Goal: Find specific page/section: Find specific page/section

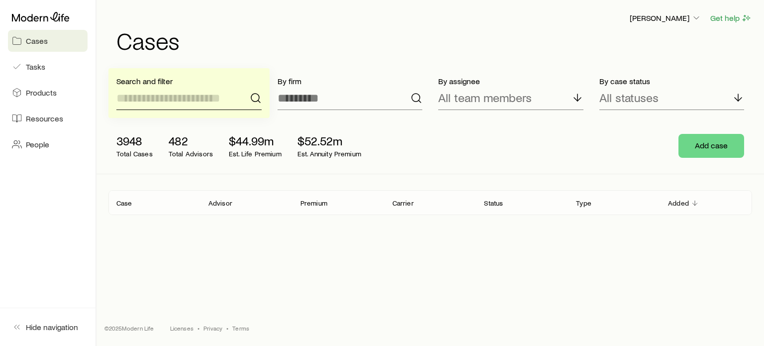
click at [191, 101] on input at bounding box center [188, 98] width 145 height 24
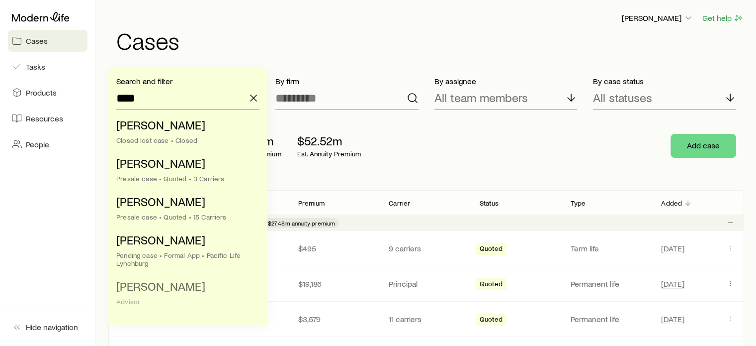
click at [156, 284] on span "[PERSON_NAME]" at bounding box center [160, 285] width 89 height 14
type input "**********"
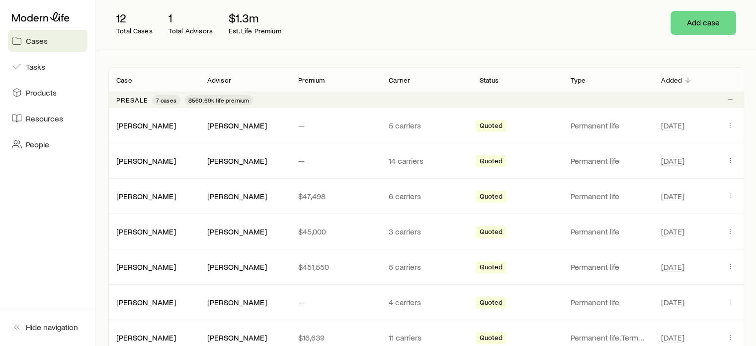
scroll to position [249, 0]
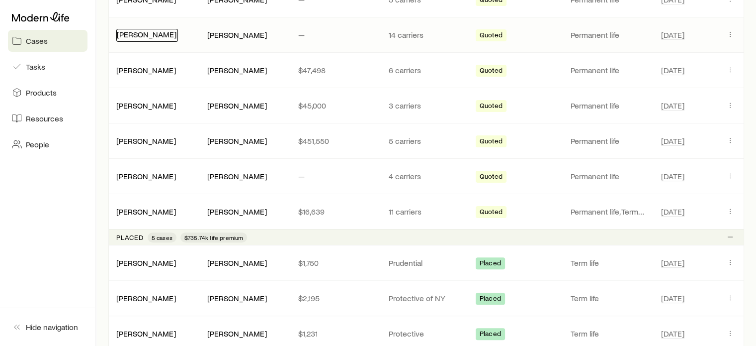
click at [155, 35] on link "[PERSON_NAME]" at bounding box center [147, 33] width 60 height 9
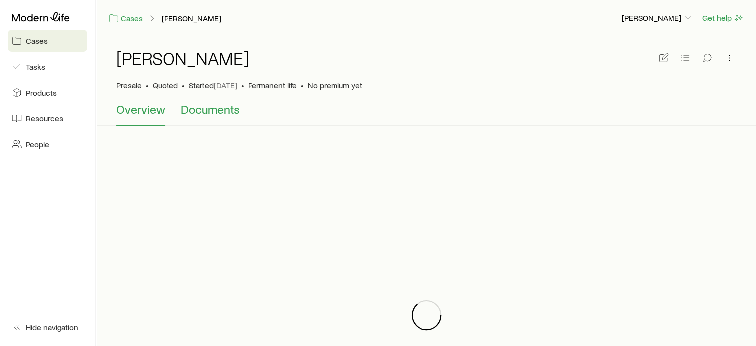
click at [205, 110] on span "Documents" at bounding box center [210, 109] width 59 height 14
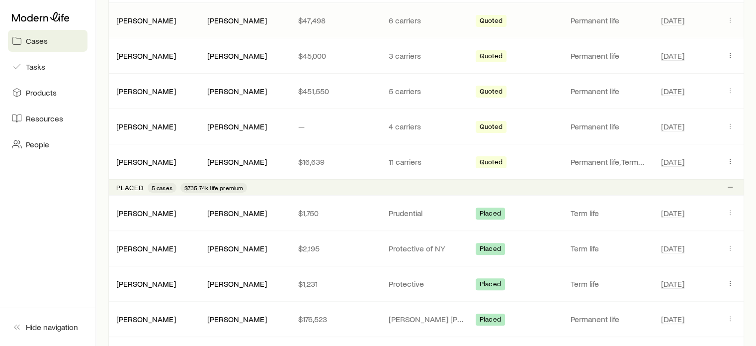
scroll to position [99, 0]
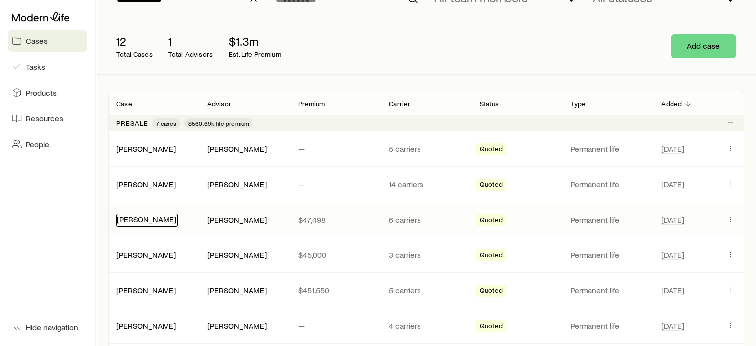
click at [171, 218] on link "[PERSON_NAME]" at bounding box center [147, 218] width 60 height 9
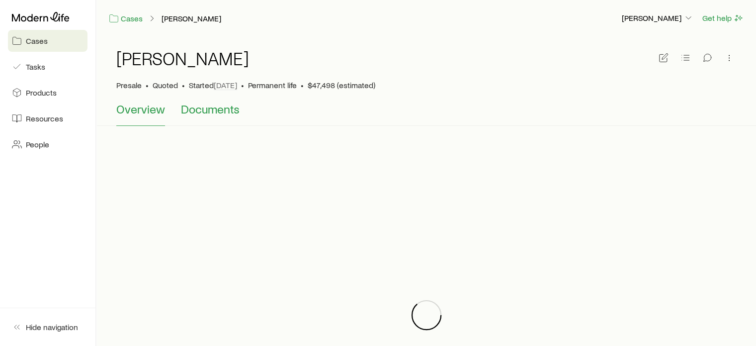
click at [208, 111] on span "Documents" at bounding box center [210, 109] width 59 height 14
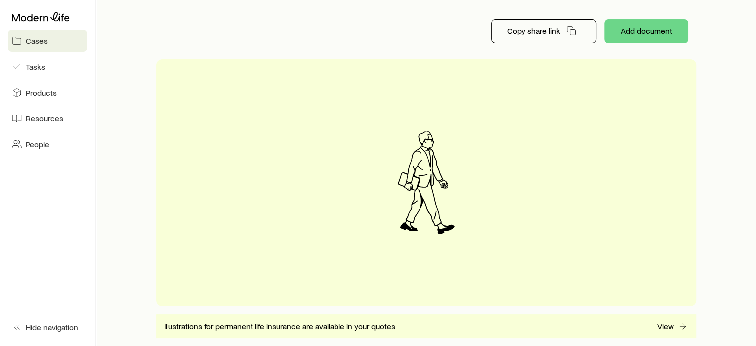
scroll to position [213, 0]
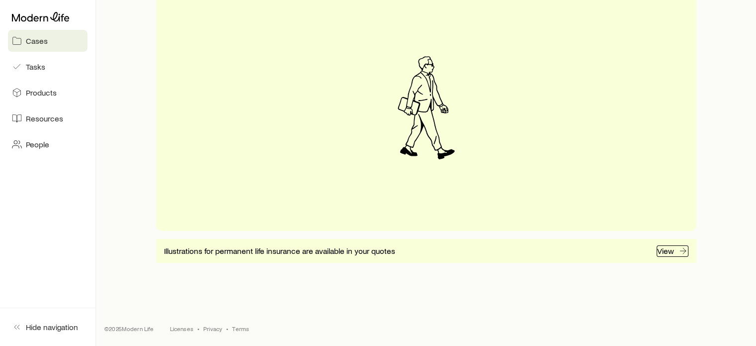
click at [672, 251] on p "View" at bounding box center [665, 251] width 17 height 10
